Goal: Task Accomplishment & Management: Use online tool/utility

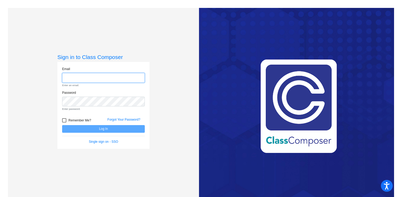
type input "[PERSON_NAME][EMAIL_ADDRESS][DOMAIN_NAME]"
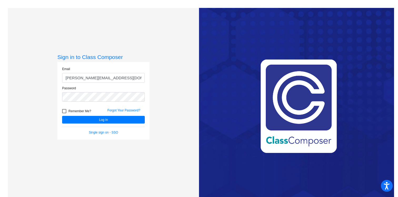
click at [64, 111] on div at bounding box center [64, 111] width 4 height 4
click at [64, 113] on input "Remember Me?" at bounding box center [64, 113] width 0 height 0
checkbox input "true"
click at [102, 119] on button "Log In" at bounding box center [103, 120] width 83 height 8
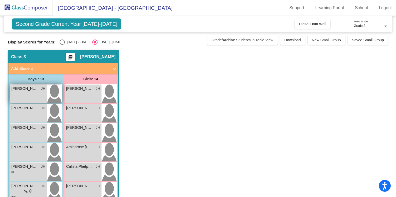
click at [27, 92] on div "[PERSON_NAME] JH lock do_not_disturb_alt" at bounding box center [28, 94] width 37 height 18
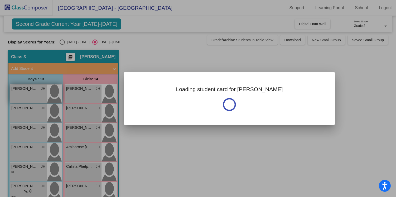
click at [27, 92] on div at bounding box center [198, 98] width 396 height 197
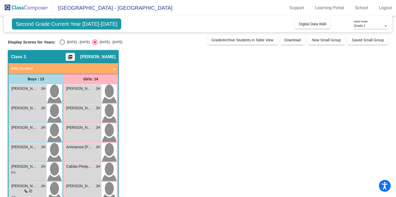
click at [385, 25] on div at bounding box center [385, 26] width 5 height 4
click at [361, 70] on div at bounding box center [198, 98] width 396 height 197
click at [68, 55] on mat-icon "picture_as_pdf" at bounding box center [70, 58] width 6 height 7
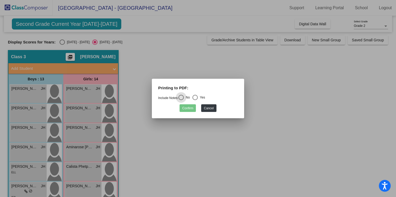
click at [196, 97] on div "Select an option" at bounding box center [194, 97] width 5 height 5
click at [195, 100] on input "Yes" at bounding box center [195, 100] width 0 height 0
radio input "true"
click at [191, 108] on button "Confirm" at bounding box center [187, 108] width 16 height 8
